Goal: Task Accomplishment & Management: Use online tool/utility

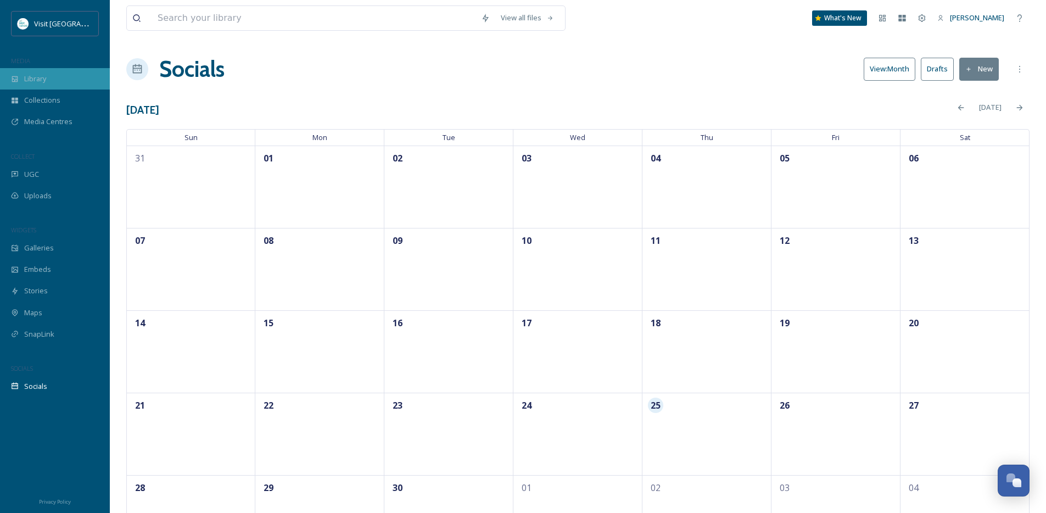
click at [58, 82] on div "Library" at bounding box center [55, 78] width 110 height 21
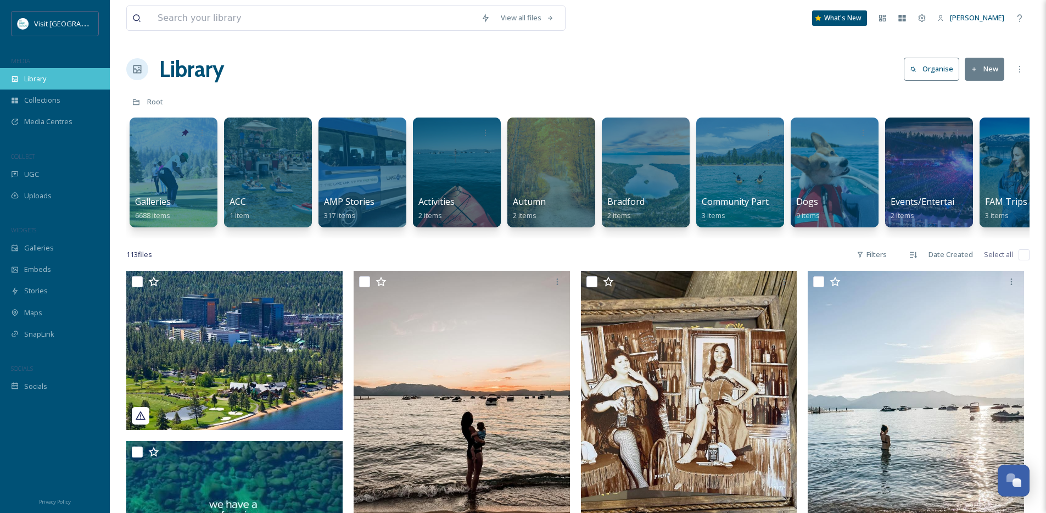
click at [79, 73] on div "Library" at bounding box center [55, 78] width 110 height 21
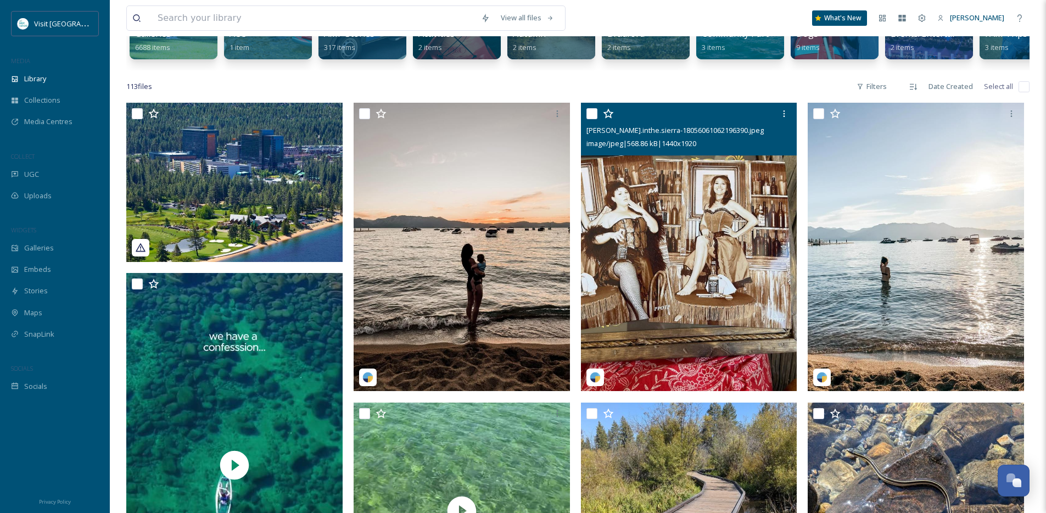
scroll to position [159, 0]
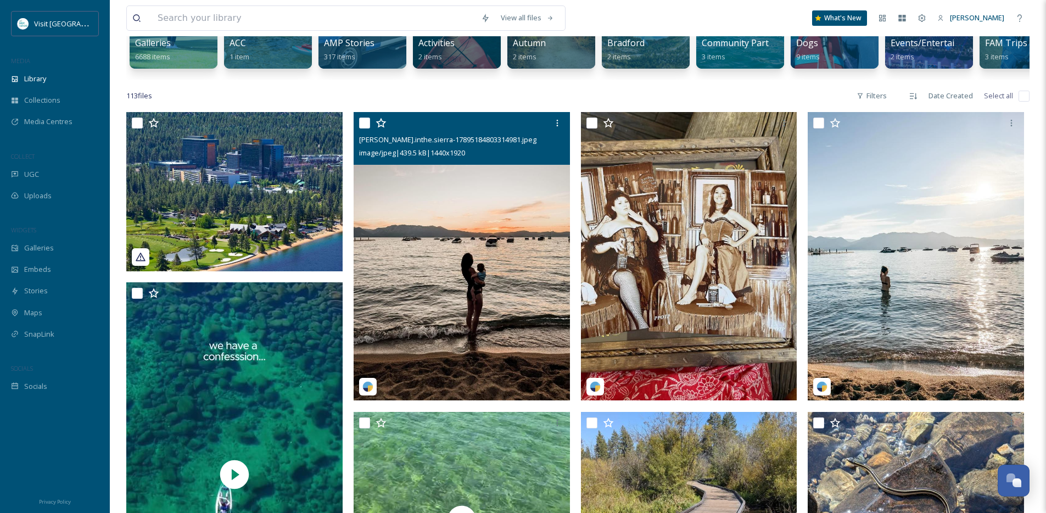
click at [367, 128] on input "checkbox" at bounding box center [364, 122] width 11 height 11
checkbox input "true"
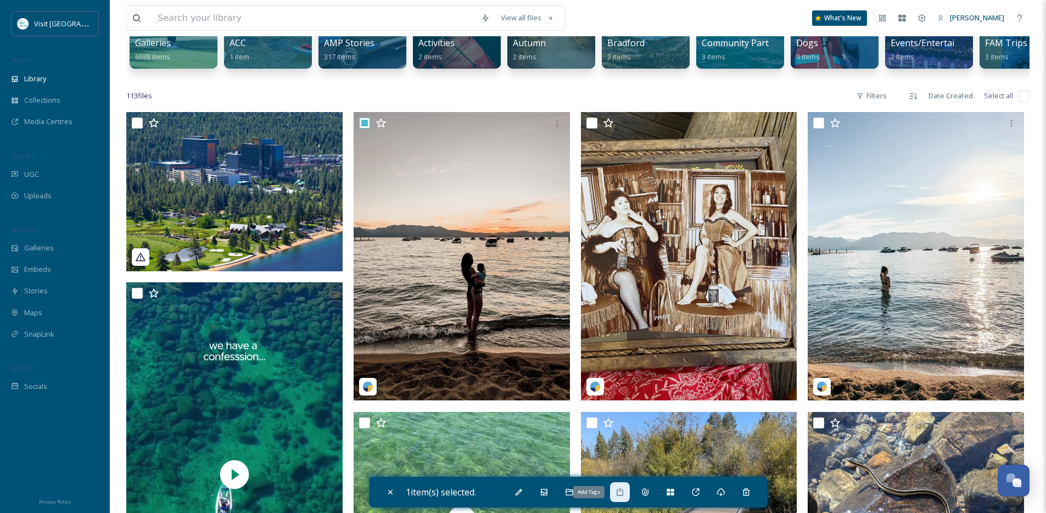
click at [623, 497] on div "Add Tags" at bounding box center [620, 492] width 20 height 20
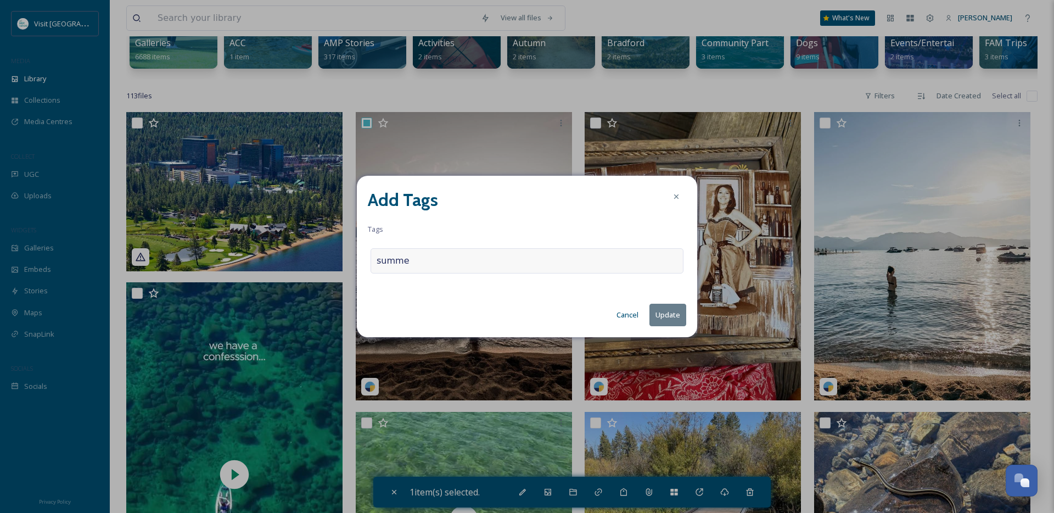
type input "summer"
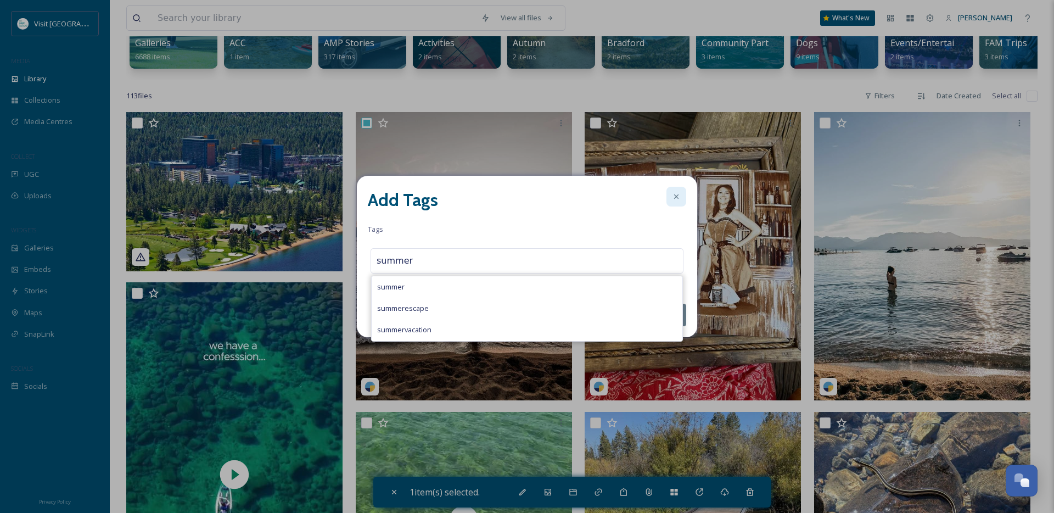
click at [680, 198] on icon at bounding box center [676, 196] width 9 height 9
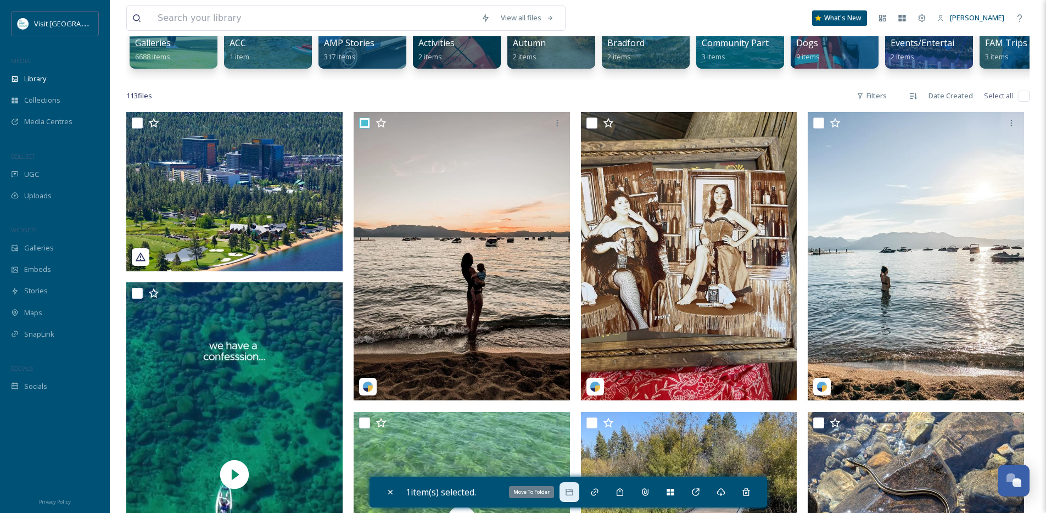
click at [572, 489] on icon at bounding box center [569, 492] width 9 height 9
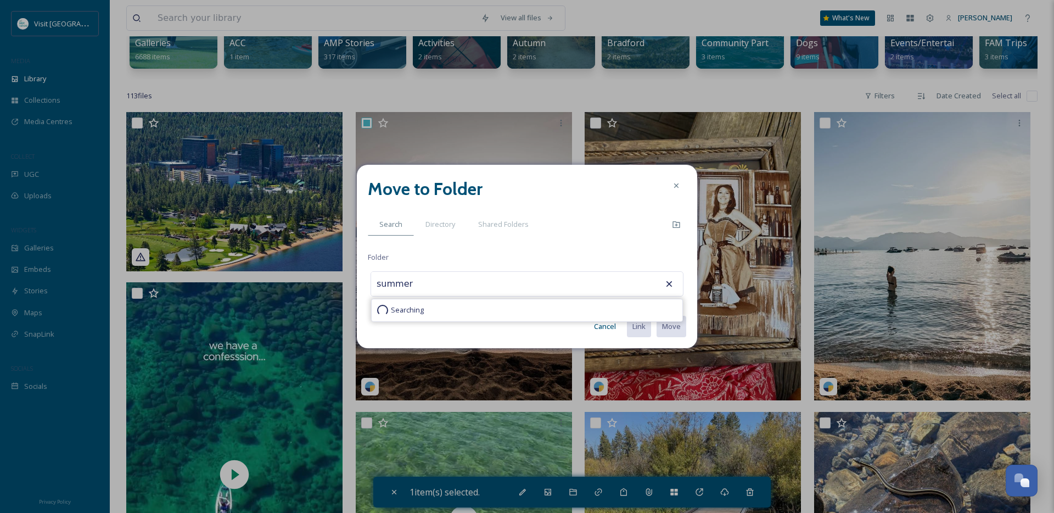
type input "AMP Stories"
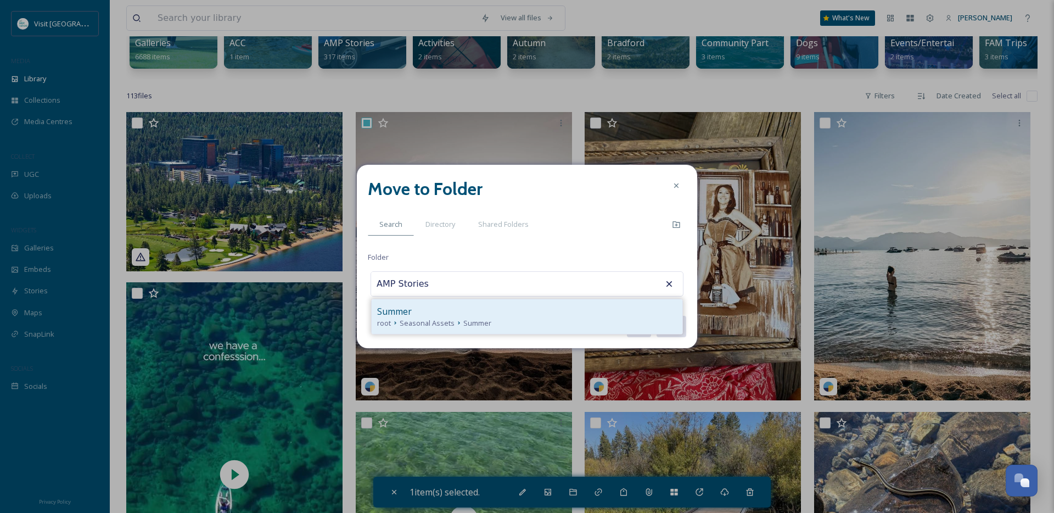
click at [390, 319] on span "root" at bounding box center [384, 323] width 14 height 10
type input "Summer"
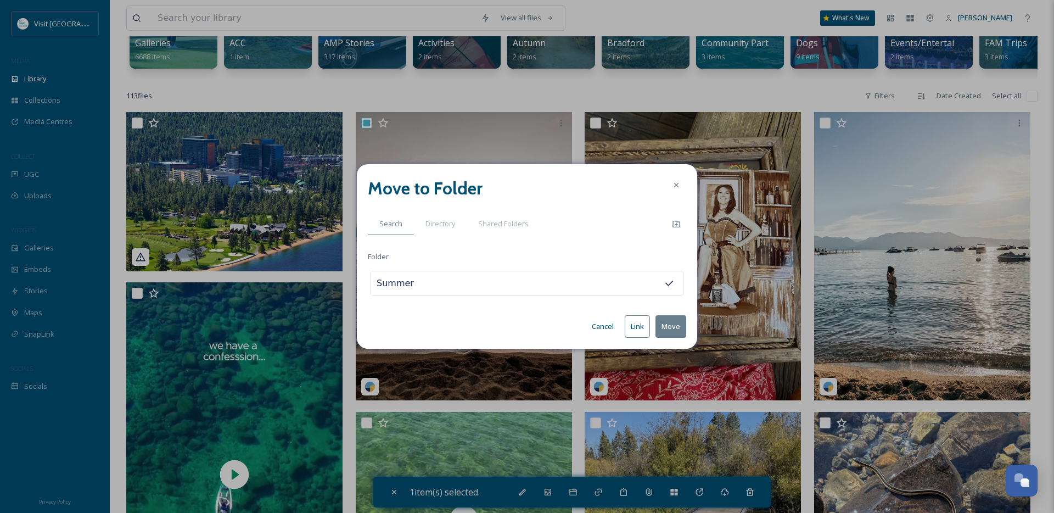
click at [656, 315] on button "Move" at bounding box center [671, 326] width 31 height 23
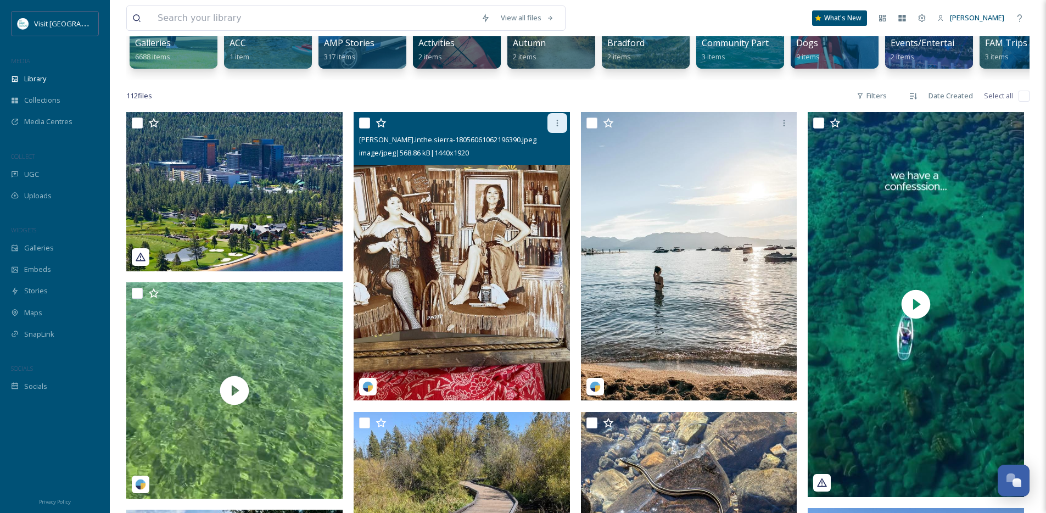
click at [553, 127] on icon at bounding box center [557, 123] width 9 height 9
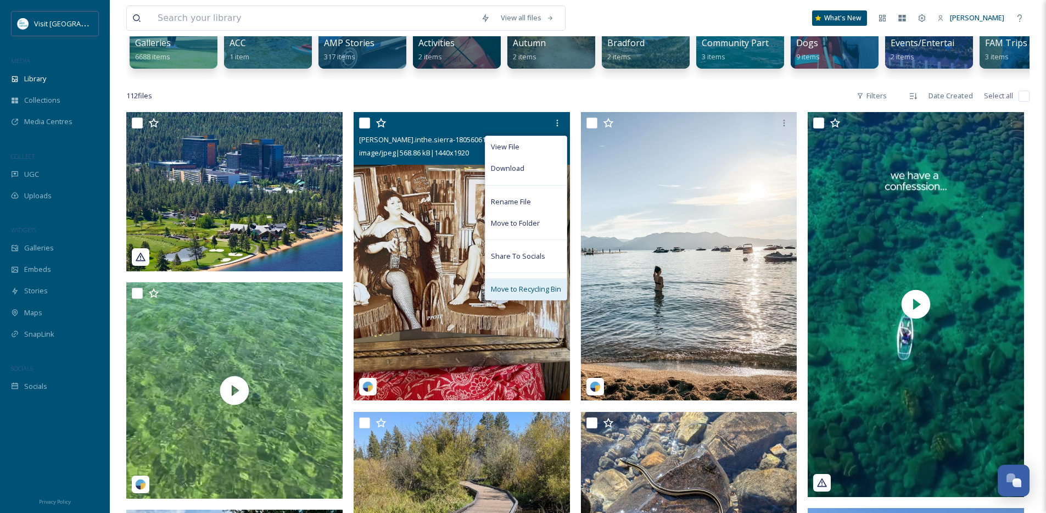
click at [550, 294] on span "Move to Recycling Bin" at bounding box center [526, 289] width 70 height 10
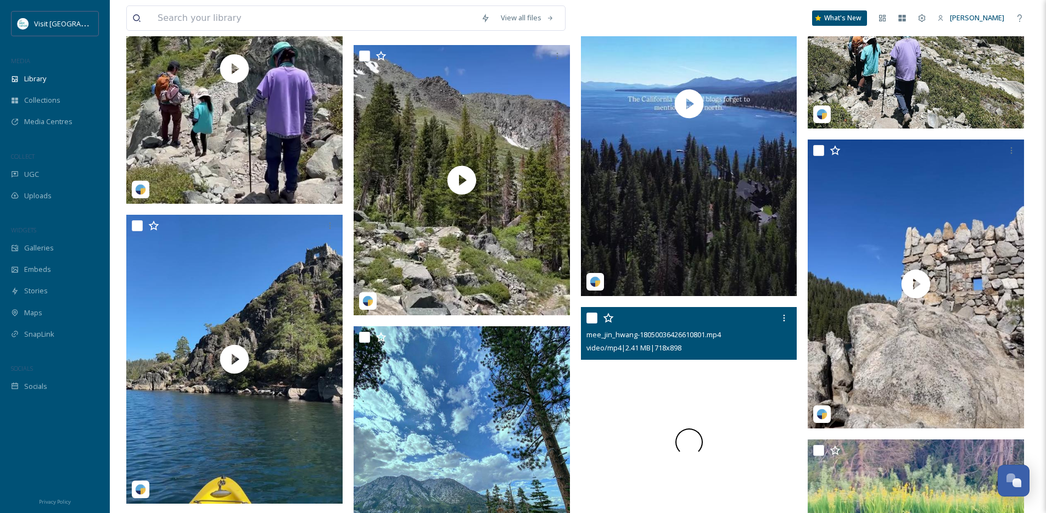
scroll to position [6828, 0]
